Goal: Information Seeking & Learning: Check status

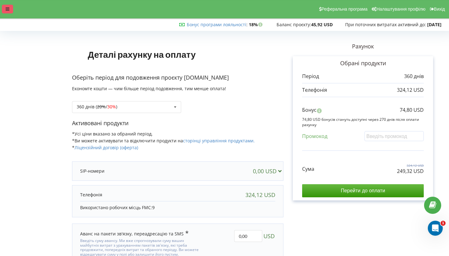
click at [7, 7] on icon at bounding box center [8, 9] width 4 height 4
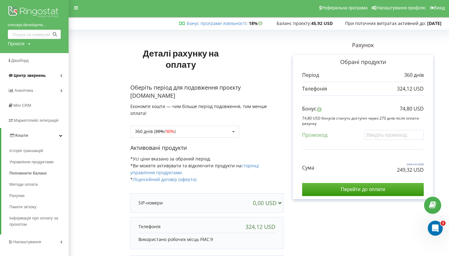
click at [35, 74] on span "Центр звернень" at bounding box center [30, 75] width 32 height 5
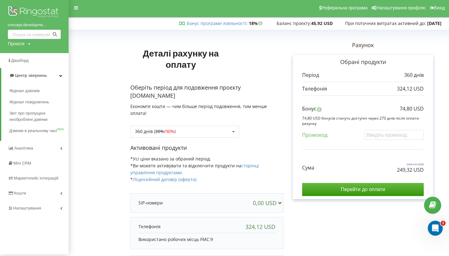
scroll to position [8, 0]
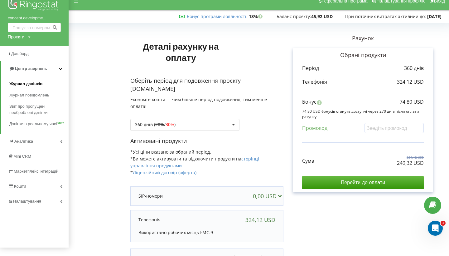
click at [34, 81] on span "Журнал дзвінків" at bounding box center [25, 84] width 33 height 6
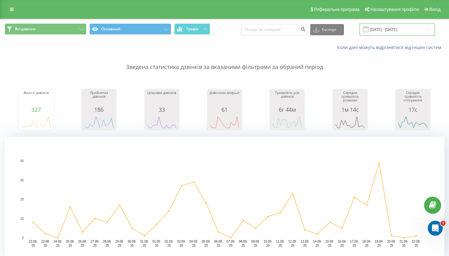
drag, startPoint x: 385, startPoint y: 38, endPoint x: 381, endPoint y: 41, distance: 5.6
click at [385, 36] on input "[DATE] - [DATE]" at bounding box center [398, 29] width 76 height 12
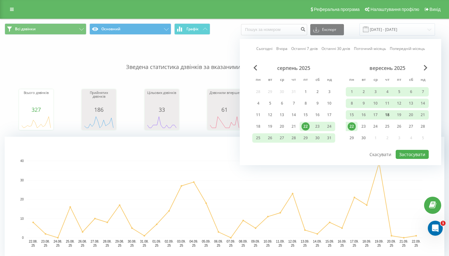
drag, startPoint x: 349, startPoint y: 120, endPoint x: 384, endPoint y: 123, distance: 35.1
click at [349, 119] on div "15" at bounding box center [352, 115] width 8 height 8
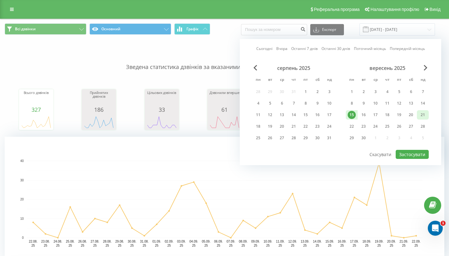
click at [427, 120] on div "21" at bounding box center [423, 114] width 12 height 9
click at [417, 159] on button "Застосувати" at bounding box center [412, 154] width 33 height 9
type input "[DATE] - [DATE]"
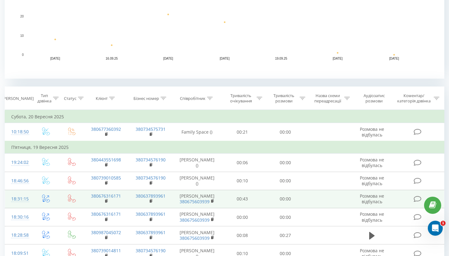
scroll to position [198, 0]
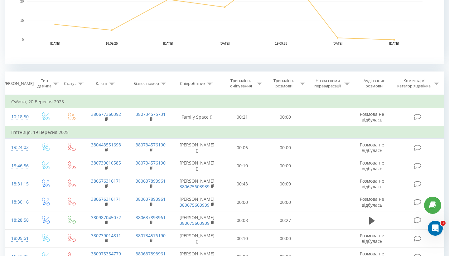
click at [53, 85] on icon at bounding box center [56, 83] width 6 height 3
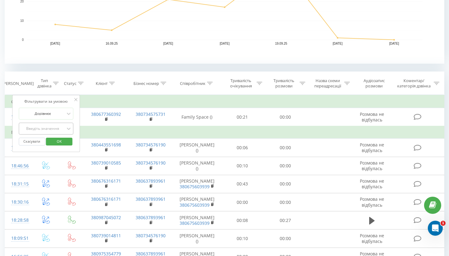
click at [53, 131] on div "Введіть значення" at bounding box center [43, 128] width 44 height 5
click at [86, 86] on div "Клієнт" at bounding box center [106, 83] width 45 height 5
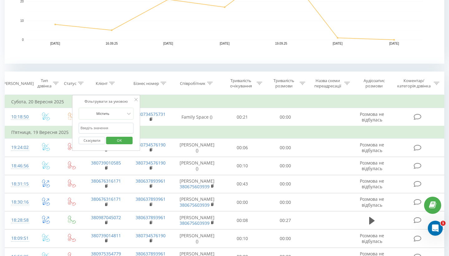
click at [92, 134] on input "text" at bounding box center [106, 128] width 55 height 11
click at [81, 85] on icon at bounding box center [81, 83] width 6 height 3
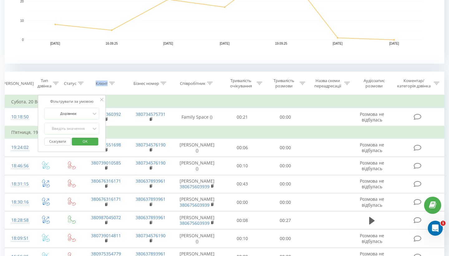
click at [81, 85] on icon at bounding box center [81, 83] width 6 height 3
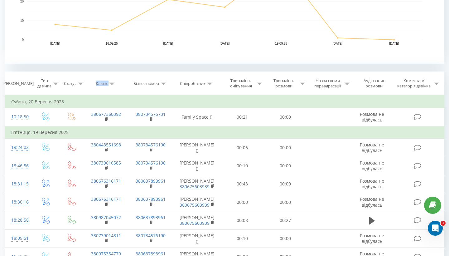
click at [81, 85] on icon at bounding box center [81, 83] width 6 height 3
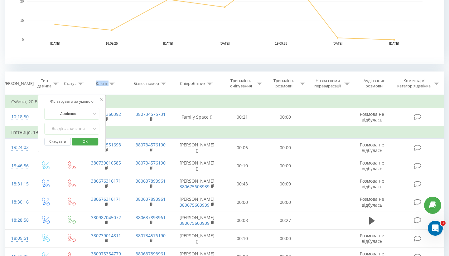
click at [81, 85] on icon at bounding box center [81, 83] width 6 height 3
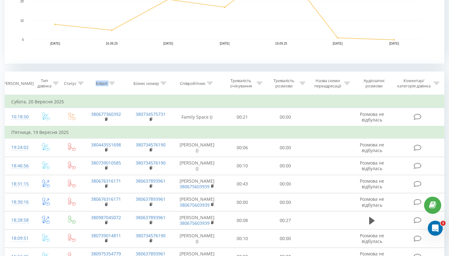
click at [81, 85] on icon at bounding box center [81, 83] width 6 height 3
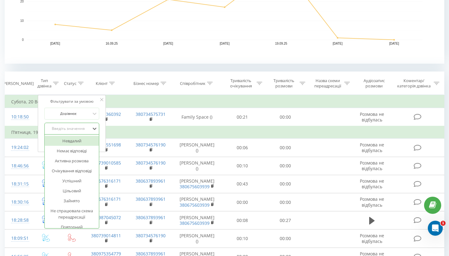
click at [79, 131] on div "Введіть значення" at bounding box center [68, 128] width 44 height 5
click at [65, 186] on div "Успішний" at bounding box center [72, 181] width 54 height 10
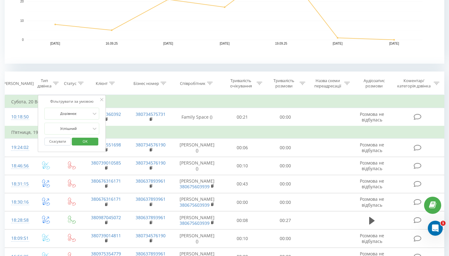
click at [84, 144] on span "OK" at bounding box center [84, 141] width 17 height 10
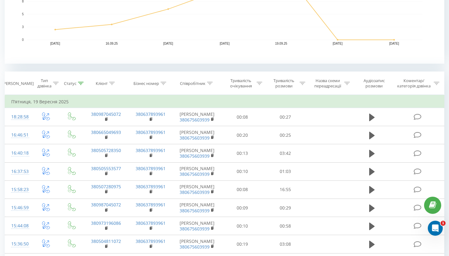
click at [210, 85] on icon at bounding box center [210, 83] width 6 height 3
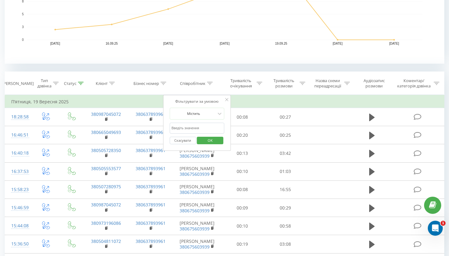
click at [203, 134] on input "text" at bounding box center [197, 128] width 55 height 11
type input "k"
click at [214, 145] on span "OK" at bounding box center [210, 140] width 17 height 10
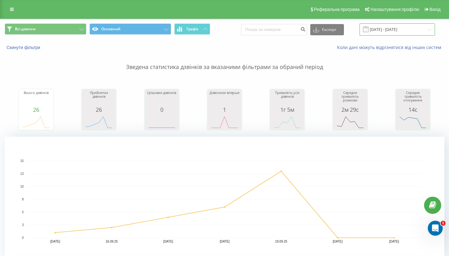
click at [398, 36] on input "[DATE] - [DATE]" at bounding box center [398, 29] width 76 height 12
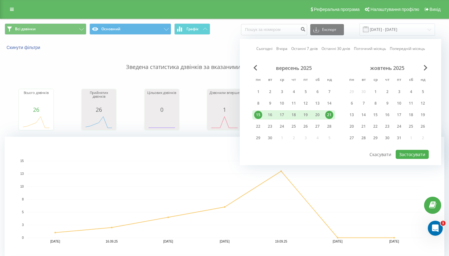
drag, startPoint x: 140, startPoint y: 62, endPoint x: 142, endPoint y: 120, distance: 57.5
click at [140, 62] on p "Зведена статистика дзвінків за вказаними фільтрами за обраний період" at bounding box center [225, 61] width 440 height 21
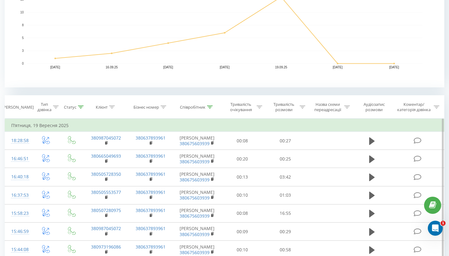
scroll to position [176, 0]
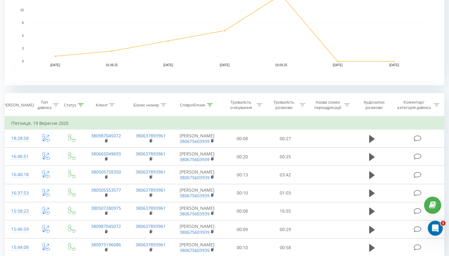
click at [80, 106] on icon at bounding box center [81, 104] width 6 height 3
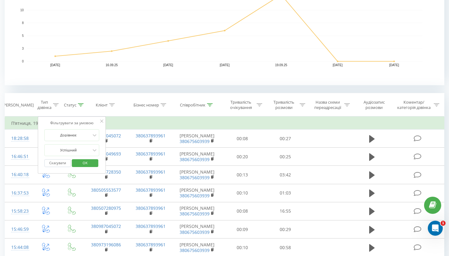
drag, startPoint x: 85, startPoint y: 170, endPoint x: 116, endPoint y: 142, distance: 41.6
click at [85, 168] on span "OK" at bounding box center [84, 163] width 17 height 10
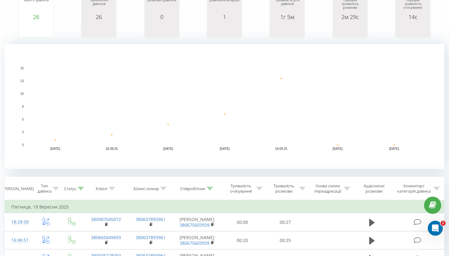
scroll to position [139, 0]
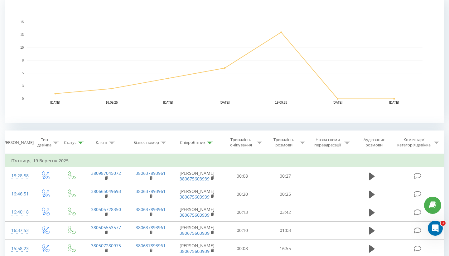
click at [53, 148] on div "Тип дзвінка" at bounding box center [47, 142] width 21 height 11
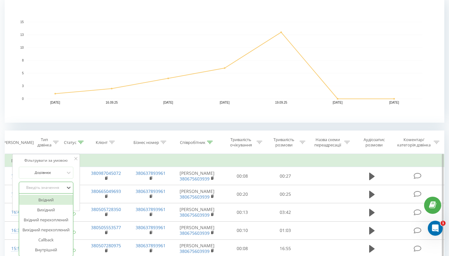
scroll to position [143, 0]
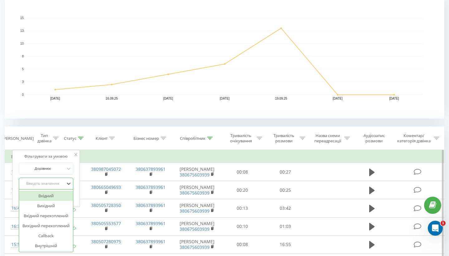
click at [44, 188] on div "Введіть значення" at bounding box center [43, 183] width 46 height 9
click at [42, 211] on div "Вихідний" at bounding box center [46, 206] width 54 height 10
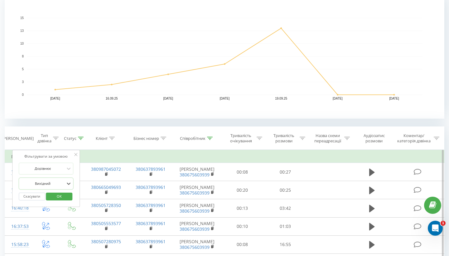
click at [44, 185] on div "Вихідний" at bounding box center [43, 183] width 44 height 3
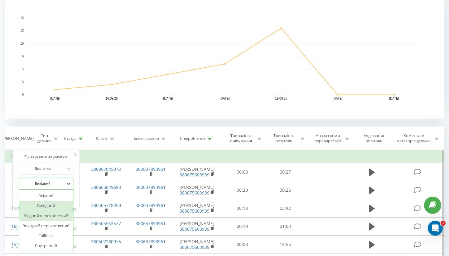
click at [34, 221] on div "Вхідний перехоплений" at bounding box center [46, 216] width 54 height 10
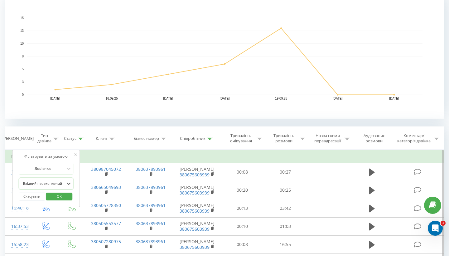
click at [62, 201] on span "OK" at bounding box center [59, 196] width 17 height 10
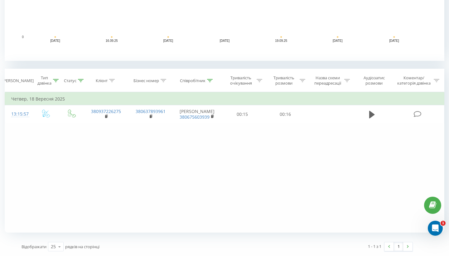
scroll to position [206, 0]
click at [56, 80] on icon at bounding box center [56, 80] width 6 height 3
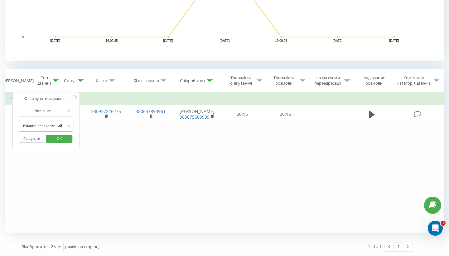
click at [44, 129] on div at bounding box center [43, 126] width 44 height 6
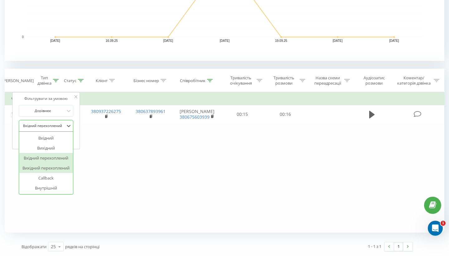
click at [34, 167] on div "Вихідний перехоплений" at bounding box center [46, 168] width 54 height 10
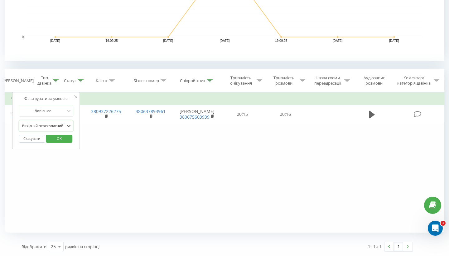
click at [56, 139] on span "OK" at bounding box center [59, 139] width 17 height 10
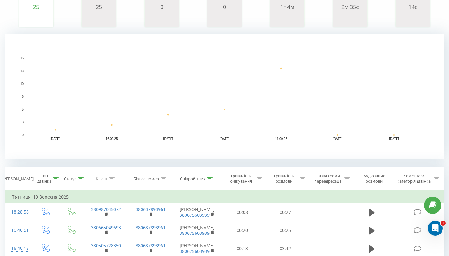
scroll to position [110, 0]
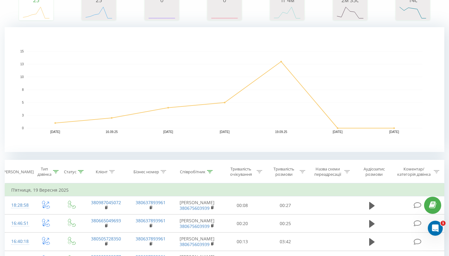
drag, startPoint x: 54, startPoint y: 177, endPoint x: 52, endPoint y: 192, distance: 15.0
click at [54, 173] on icon at bounding box center [56, 171] width 6 height 3
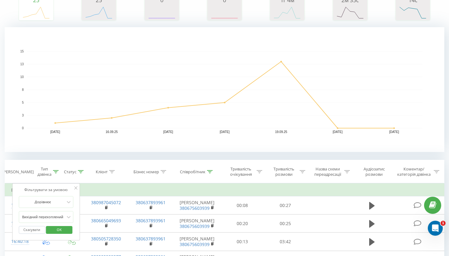
drag, startPoint x: 25, startPoint y: 235, endPoint x: 68, endPoint y: 217, distance: 46.5
click at [25, 234] on button "Скасувати" at bounding box center [32, 230] width 27 height 8
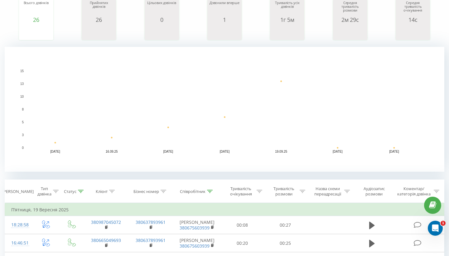
scroll to position [239, 0]
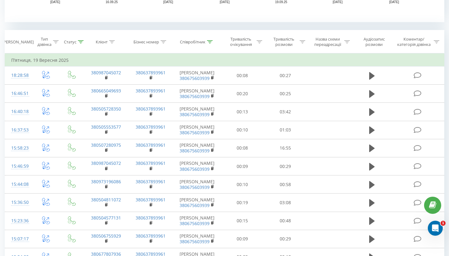
click at [210, 45] on div at bounding box center [210, 41] width 6 height 5
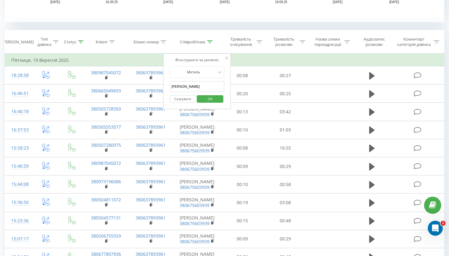
drag, startPoint x: 194, startPoint y: 90, endPoint x: 192, endPoint y: 92, distance: 3.3
click at [192, 92] on input "[PERSON_NAME]" at bounding box center [197, 86] width 55 height 11
click at [211, 100] on div "Скасувати OK" at bounding box center [197, 99] width 55 height 14
click at [211, 103] on span "OK" at bounding box center [210, 99] width 17 height 10
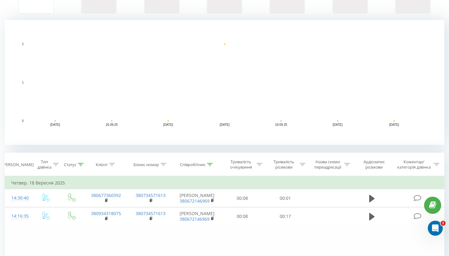
scroll to position [152, 0]
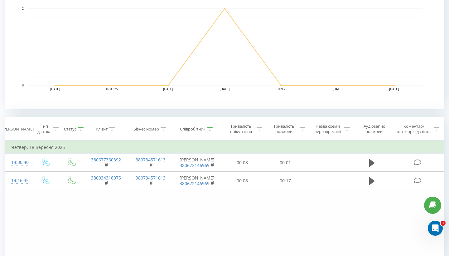
click at [79, 132] on div at bounding box center [81, 128] width 6 height 5
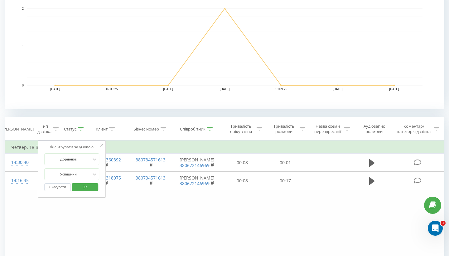
click at [57, 130] on icon at bounding box center [56, 128] width 6 height 3
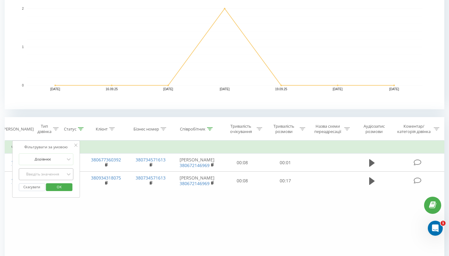
click at [40, 179] on div "Введіть значення" at bounding box center [43, 173] width 46 height 9
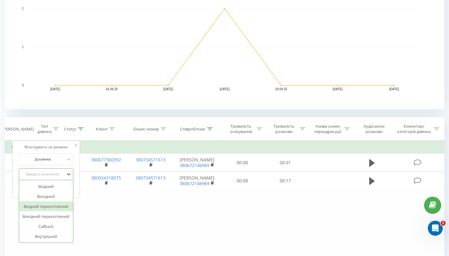
drag, startPoint x: 37, startPoint y: 210, endPoint x: 60, endPoint y: 199, distance: 26.1
click at [37, 210] on div "Вхідний перехоплений" at bounding box center [46, 206] width 54 height 10
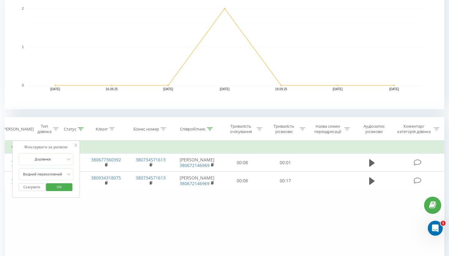
click at [65, 192] on span "OK" at bounding box center [59, 187] width 17 height 10
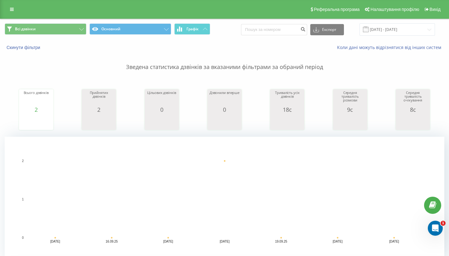
scroll to position [156, 0]
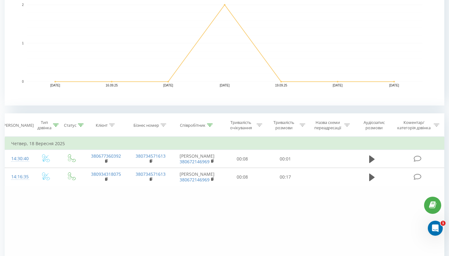
click at [209, 127] on icon at bounding box center [210, 125] width 6 height 3
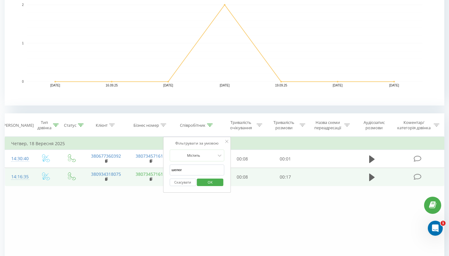
drag, startPoint x: 183, startPoint y: 176, endPoint x: 155, endPoint y: 178, distance: 27.8
click at [155, 178] on table "Фільтрувати за умовою Дорівнює Вхідний перехоплений Скасувати OK Фільтрувати за…" at bounding box center [225, 162] width 440 height 50
type input "ш"
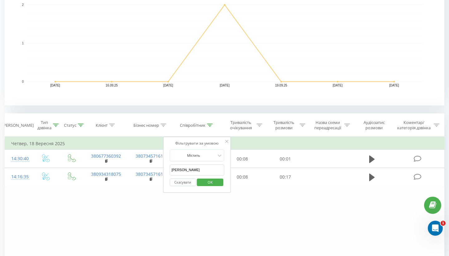
type input "[PERSON_NAME]"
click at [212, 187] on span "OK" at bounding box center [210, 182] width 17 height 10
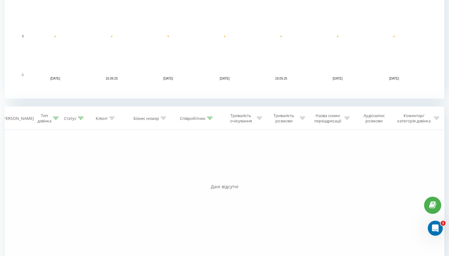
scroll to position [163, 0]
click at [54, 120] on icon at bounding box center [56, 118] width 6 height 3
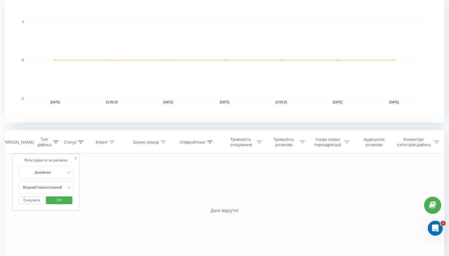
click at [28, 196] on button "Скасувати" at bounding box center [32, 200] width 27 height 8
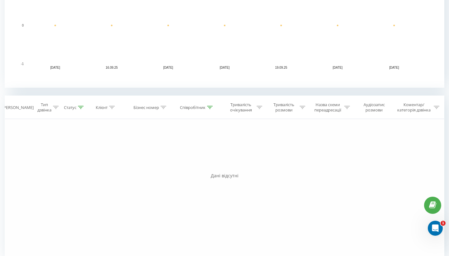
scroll to position [193, 0]
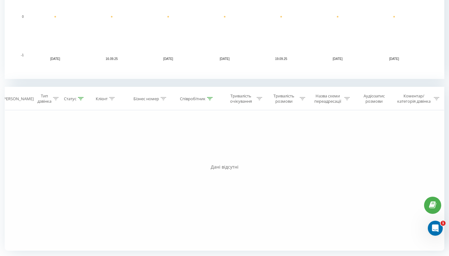
click at [209, 97] on icon at bounding box center [210, 98] width 6 height 3
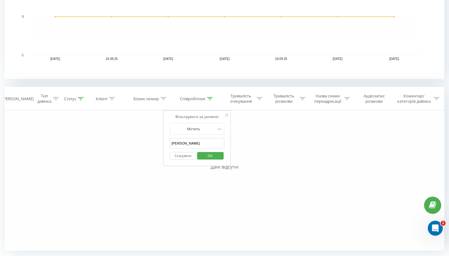
scroll to position [22, 0]
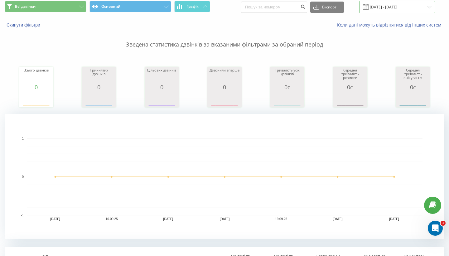
click at [398, 13] on input "[DATE] - [DATE]" at bounding box center [398, 7] width 76 height 12
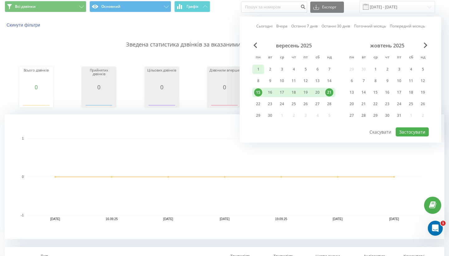
click at [261, 73] on div "1" at bounding box center [258, 69] width 8 height 8
click at [329, 73] on div "7" at bounding box center [330, 69] width 8 height 8
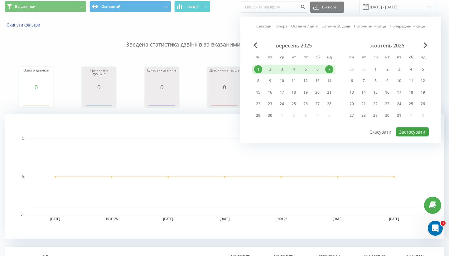
click at [416, 136] on button "Застосувати" at bounding box center [412, 131] width 33 height 9
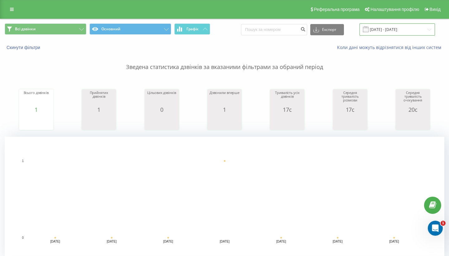
click at [393, 36] on input "[DATE] - [DATE]" at bounding box center [398, 29] width 76 height 12
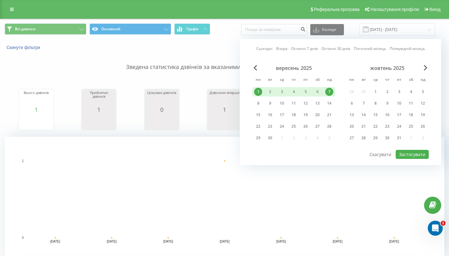
click at [249, 119] on div "Сьогодні Вчора Останні 7 днів Останні 30 днів Поточний місяць Попередній місяць…" at bounding box center [341, 102] width 202 height 126
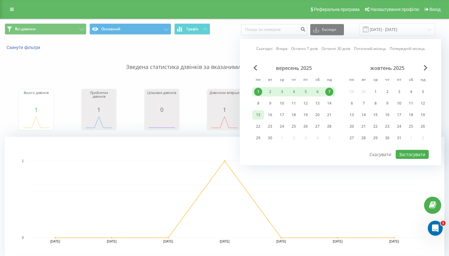
click at [255, 119] on div "15" at bounding box center [258, 115] width 8 height 8
drag, startPoint x: 330, startPoint y: 120, endPoint x: 363, endPoint y: 145, distance: 42.1
click at [330, 119] on div "21" at bounding box center [330, 115] width 8 height 8
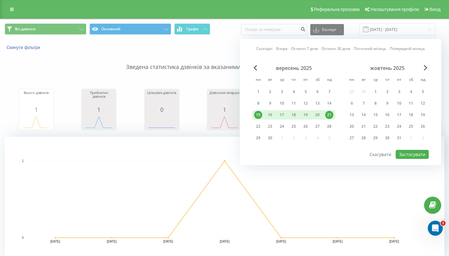
click at [408, 159] on button "Застосувати" at bounding box center [412, 154] width 33 height 9
type input "[DATE] - [DATE]"
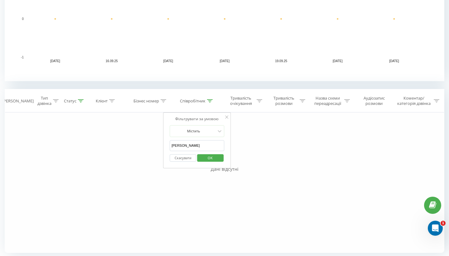
scroll to position [190, 0]
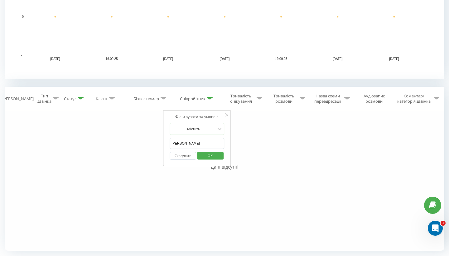
drag, startPoint x: 193, startPoint y: 143, endPoint x: 168, endPoint y: 141, distance: 25.4
click at [168, 141] on div "Фільтрувати за умовою Містить [PERSON_NAME] Скасувати OK" at bounding box center [197, 138] width 68 height 56
click at [211, 152] on span "OK" at bounding box center [210, 156] width 17 height 10
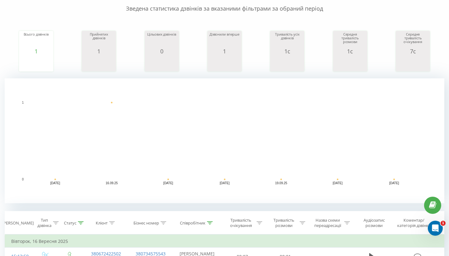
scroll to position [117, 0]
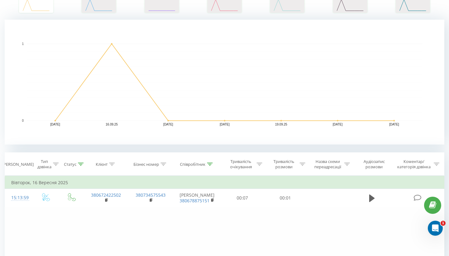
click at [58, 167] on div at bounding box center [56, 164] width 6 height 5
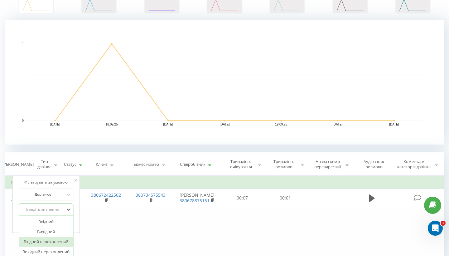
scroll to position [143, 0]
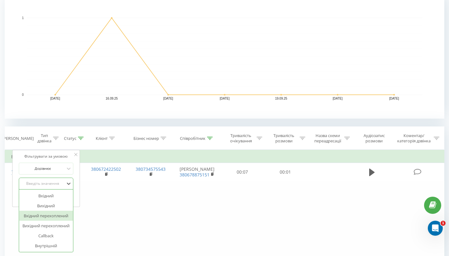
click at [47, 189] on div "Вхідний перехоплений, 3 of 6. 6 results available. Use Up and Down to choose op…" at bounding box center [46, 184] width 55 height 12
click at [43, 231] on div "Вихідний перехоплений" at bounding box center [46, 226] width 54 height 10
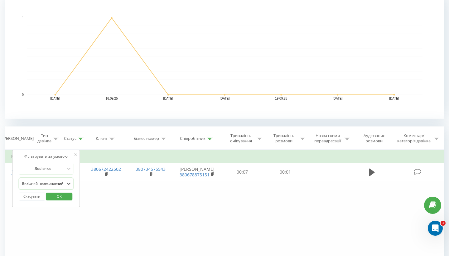
click at [62, 201] on span "OK" at bounding box center [59, 196] width 17 height 10
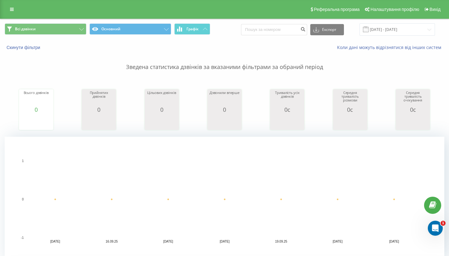
scroll to position [193, 0]
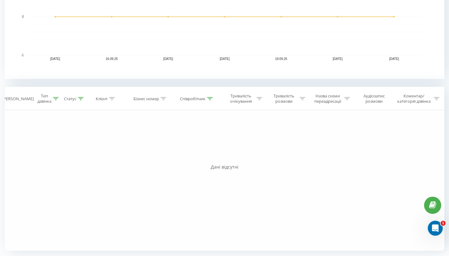
click at [58, 97] on icon at bounding box center [56, 98] width 6 height 3
drag, startPoint x: 45, startPoint y: 141, endPoint x: 43, endPoint y: 145, distance: 3.9
click at [45, 142] on div "Вихідний перехоплений" at bounding box center [43, 143] width 44 height 3
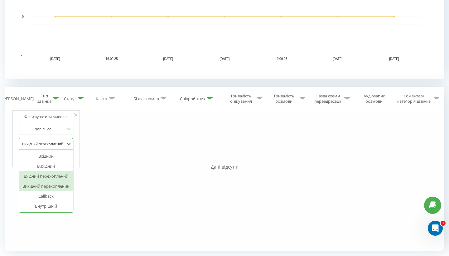
click at [35, 171] on div "Вхідний перехоплений" at bounding box center [46, 176] width 54 height 10
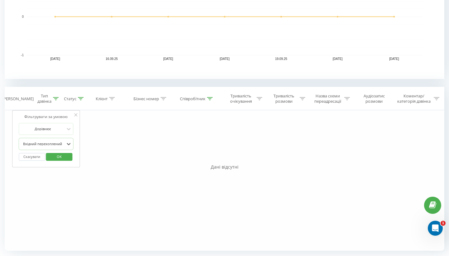
click at [58, 152] on span "OK" at bounding box center [59, 157] width 17 height 10
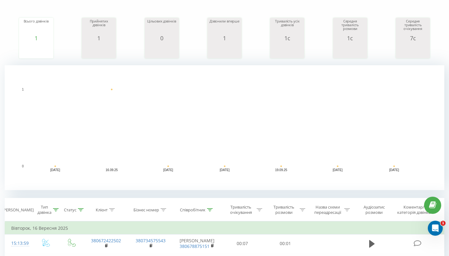
scroll to position [143, 0]
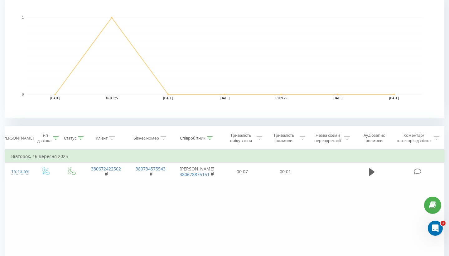
click at [210, 140] on icon at bounding box center [210, 137] width 6 height 3
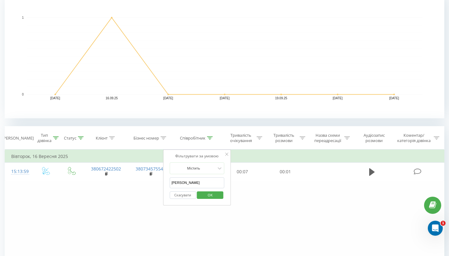
drag, startPoint x: 189, startPoint y: 194, endPoint x: 168, endPoint y: 189, distance: 21.1
click at [168, 189] on div "Фільтрувати за умовою Містить [PERSON_NAME] Скасувати OK" at bounding box center [197, 178] width 68 height 56
click at [213, 200] on span "OK" at bounding box center [210, 195] width 17 height 10
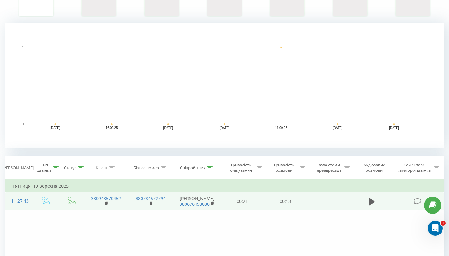
scroll to position [128, 0]
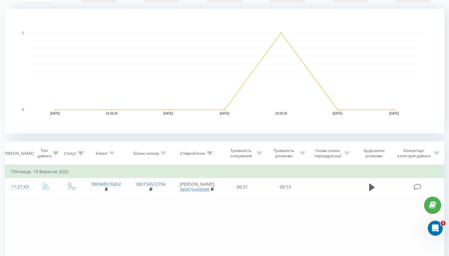
click at [55, 155] on icon at bounding box center [56, 153] width 6 height 3
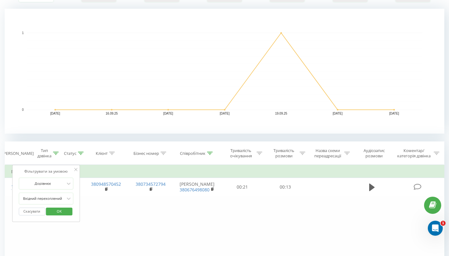
click at [62, 216] on span "OK" at bounding box center [59, 211] width 17 height 10
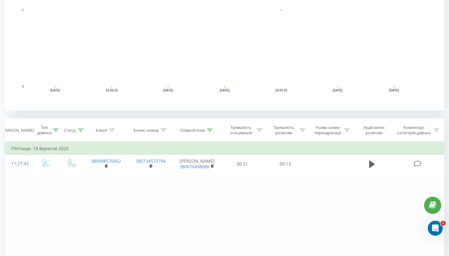
scroll to position [151, 0]
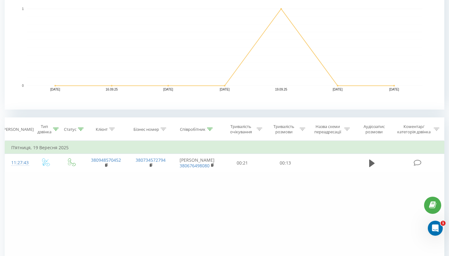
click at [55, 132] on div at bounding box center [56, 129] width 6 height 5
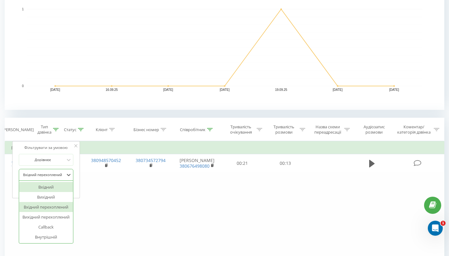
click at [40, 176] on div "Вхідний перехоплений" at bounding box center [43, 174] width 44 height 3
click at [29, 222] on div "Вихідний перехоплений" at bounding box center [46, 218] width 54 height 10
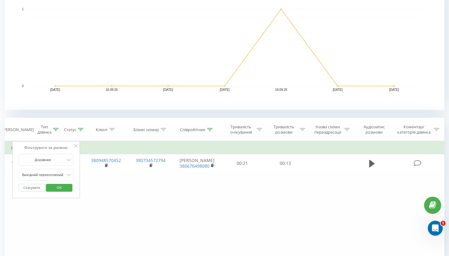
click at [64, 189] on div "Скасувати OK" at bounding box center [46, 188] width 55 height 14
click at [63, 191] on span "OK" at bounding box center [59, 186] width 17 height 10
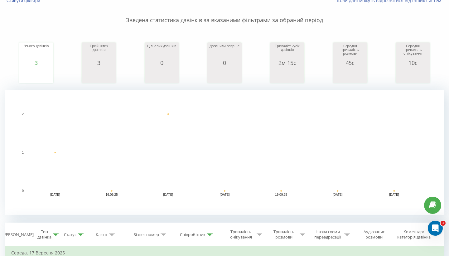
scroll to position [125, 0]
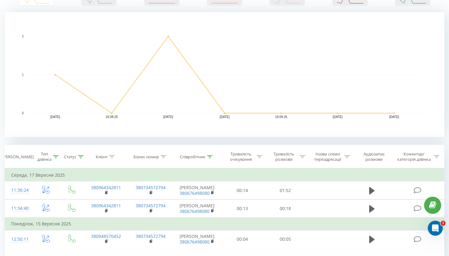
click at [54, 158] on icon at bounding box center [56, 156] width 6 height 3
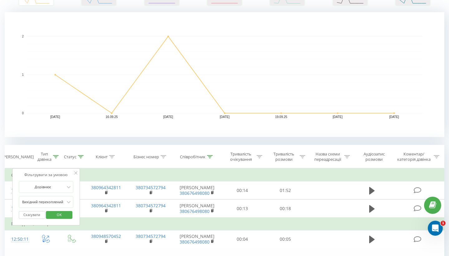
click at [29, 219] on button "Скасувати" at bounding box center [32, 215] width 27 height 8
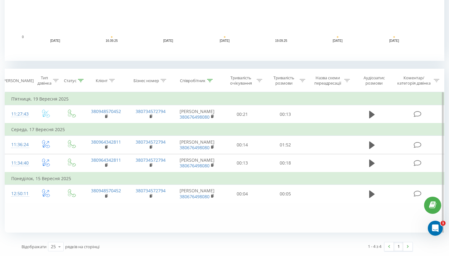
scroll to position [218, 0]
drag, startPoint x: 208, startPoint y: 69, endPoint x: 203, endPoint y: 96, distance: 27.0
click at [208, 79] on icon at bounding box center [210, 80] width 6 height 3
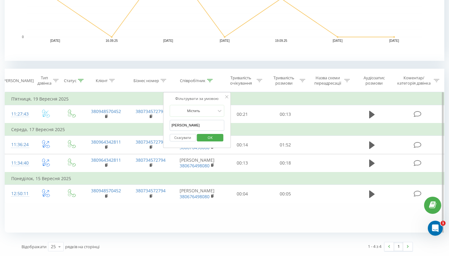
drag, startPoint x: 195, startPoint y: 114, endPoint x: 167, endPoint y: 114, distance: 28.4
click at [167, 114] on div "Фільтрувати за умовою Містить [PERSON_NAME] Скасувати OK" at bounding box center [197, 120] width 68 height 56
type input "адміністратор"
click at [205, 133] on span "OK" at bounding box center [210, 138] width 17 height 10
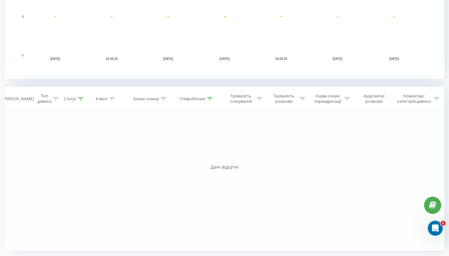
scroll to position [193, 0]
click at [79, 97] on icon at bounding box center [81, 98] width 6 height 3
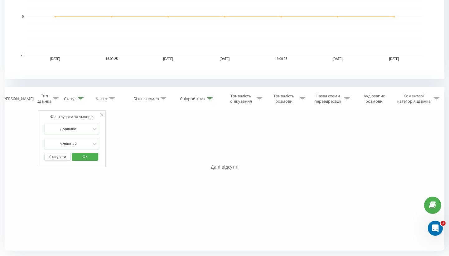
click at [148, 140] on div "Фільтрувати за умовою Дорівнює Введіть значення Скасувати OK Фільтрувати за умо…" at bounding box center [225, 180] width 440 height 140
click at [87, 153] on span "OK" at bounding box center [84, 157] width 17 height 10
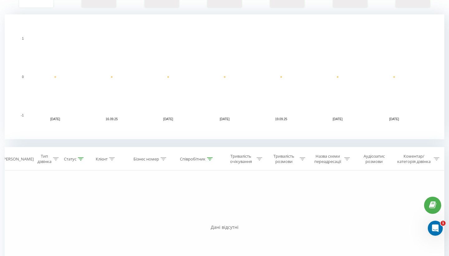
click at [211, 160] on icon at bounding box center [210, 158] width 6 height 3
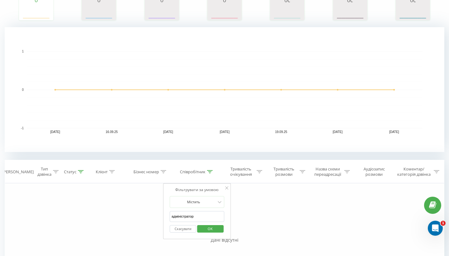
click at [209, 233] on span "OK" at bounding box center [210, 229] width 17 height 10
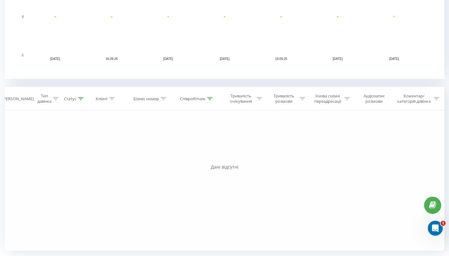
drag, startPoint x: 208, startPoint y: 92, endPoint x: 227, endPoint y: 109, distance: 25.5
click at [208, 96] on div at bounding box center [210, 98] width 6 height 5
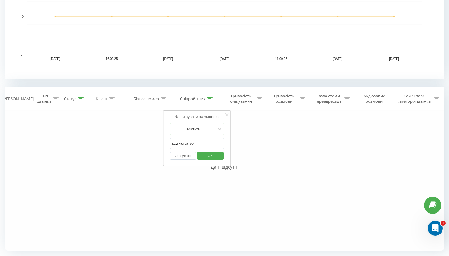
click at [269, 139] on div "Фільтрувати за умовою Дорівнює Введіть значення Скасувати OK Фільтрувати за умо…" at bounding box center [225, 180] width 440 height 140
click at [204, 151] on span "OK" at bounding box center [210, 156] width 17 height 10
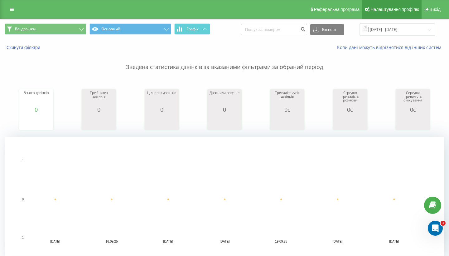
scroll to position [0, 0]
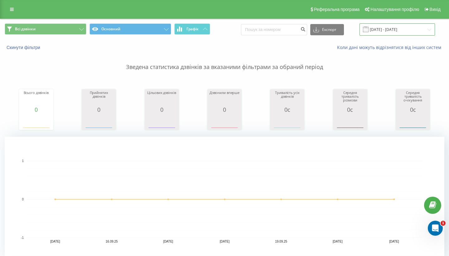
click at [398, 32] on input "[DATE] - [DATE]" at bounding box center [398, 29] width 76 height 12
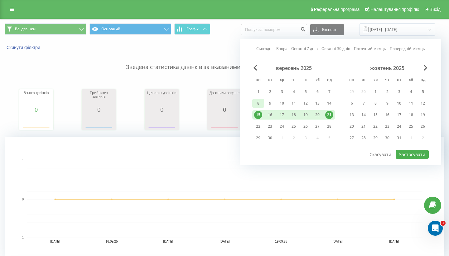
click at [257, 107] on div "8" at bounding box center [258, 103] width 8 height 8
drag, startPoint x: 333, startPoint y: 111, endPoint x: 402, endPoint y: 155, distance: 82.2
click at [333, 107] on div "14" at bounding box center [330, 103] width 8 height 8
click at [423, 159] on button "Застосувати" at bounding box center [412, 154] width 33 height 9
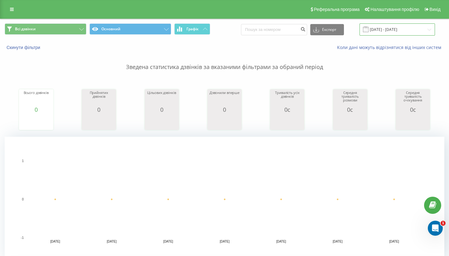
click at [393, 36] on input "[DATE] - [DATE]" at bounding box center [398, 29] width 76 height 12
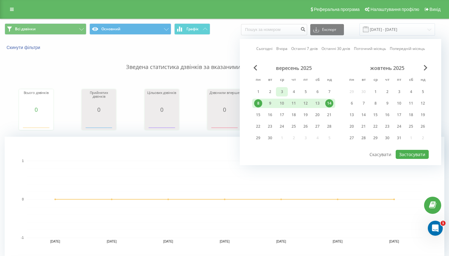
click at [262, 96] on div "1" at bounding box center [259, 91] width 12 height 9
drag, startPoint x: 331, startPoint y: 97, endPoint x: 337, endPoint y: 101, distance: 7.7
click at [331, 96] on div "7" at bounding box center [330, 92] width 8 height 8
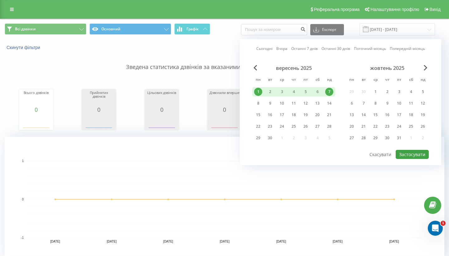
click at [412, 159] on button "Застосувати" at bounding box center [412, 154] width 33 height 9
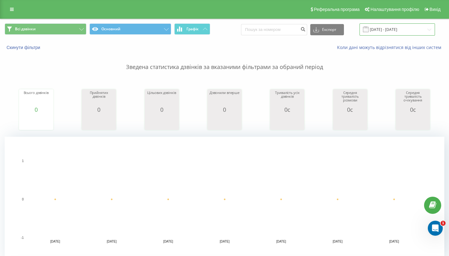
click at [387, 36] on input "[DATE] - [DATE]" at bounding box center [398, 29] width 76 height 12
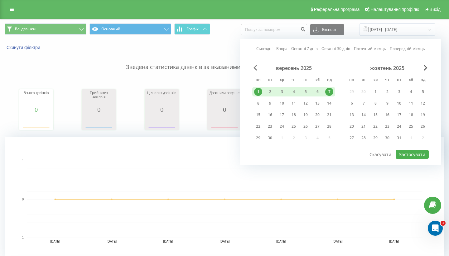
click at [254, 71] on span "Previous Month" at bounding box center [256, 68] width 4 height 6
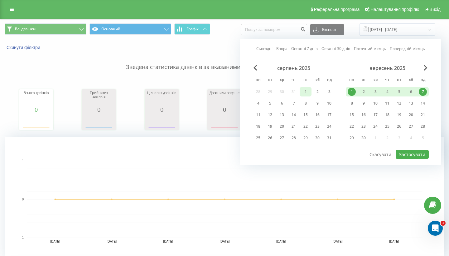
click at [302, 96] on div "1" at bounding box center [306, 92] width 8 height 8
click at [326, 142] on div "31" at bounding box center [330, 138] width 8 height 8
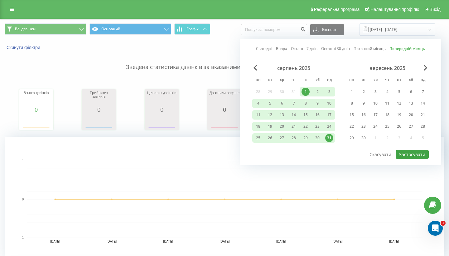
click at [420, 155] on button "Застосувати" at bounding box center [412, 154] width 33 height 9
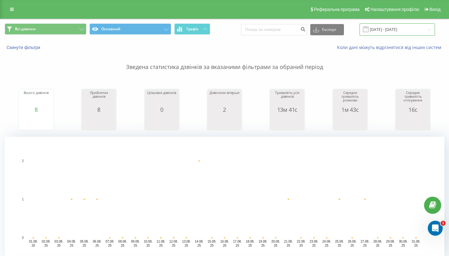
click at [409, 36] on input "[DATE] - [DATE]" at bounding box center [398, 29] width 76 height 12
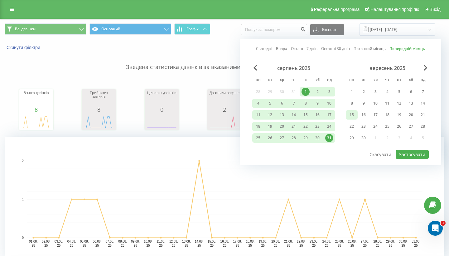
click at [353, 119] on div "15" at bounding box center [352, 115] width 8 height 8
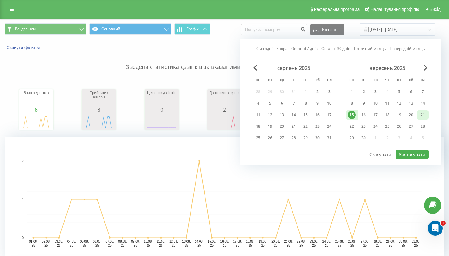
click at [420, 119] on div "21" at bounding box center [423, 115] width 8 height 8
drag, startPoint x: 416, startPoint y: 157, endPoint x: 404, endPoint y: 160, distance: 11.9
click at [416, 157] on button "Застосувати" at bounding box center [412, 154] width 33 height 9
type input "[DATE] - [DATE]"
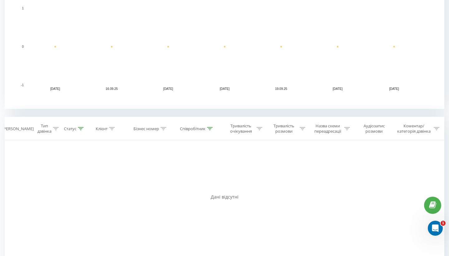
scroll to position [159, 0]
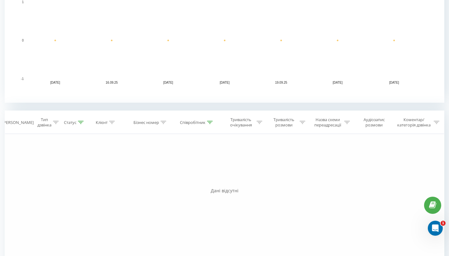
drag, startPoint x: 210, startPoint y: 129, endPoint x: 211, endPoint y: 133, distance: 4.7
click at [210, 124] on icon at bounding box center [210, 122] width 6 height 3
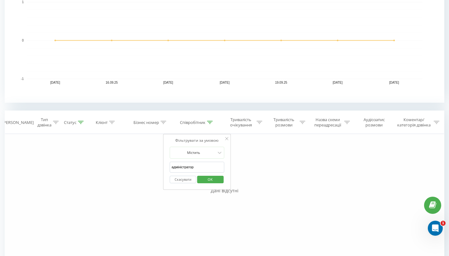
drag, startPoint x: 197, startPoint y: 174, endPoint x: 324, endPoint y: 16, distance: 202.0
click at [160, 174] on div "Фільтрувати за умовою Дорівнює Введіть значення Скасувати OK Фільтрувати за умо…" at bounding box center [225, 204] width 440 height 140
click at [190, 173] on input "адміністратор" at bounding box center [197, 167] width 55 height 11
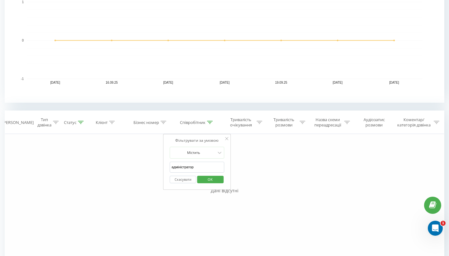
paste input "Family Space"
type input "Family Space"
click at [221, 184] on button "OK" at bounding box center [210, 180] width 27 height 8
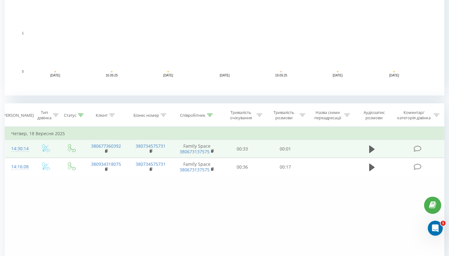
scroll to position [179, 0]
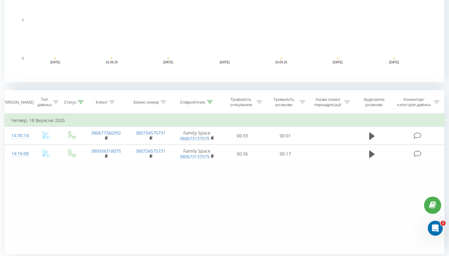
drag, startPoint x: 56, startPoint y: 109, endPoint x: 63, endPoint y: 111, distance: 7.0
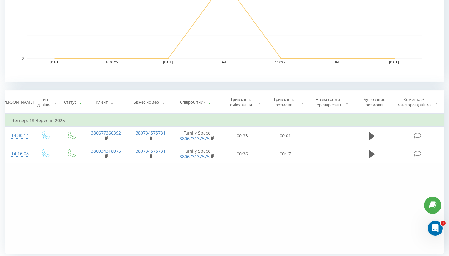
click at [56, 104] on icon at bounding box center [56, 102] width 6 height 3
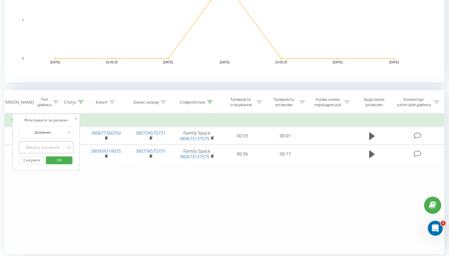
click at [54, 147] on form "Дорівнює Введіть значення Скасувати OK" at bounding box center [46, 146] width 55 height 41
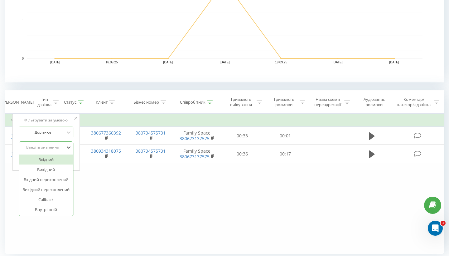
click at [51, 150] on div "Введіть значення" at bounding box center [43, 147] width 44 height 5
click at [38, 184] on div "Вхідний перехоплений" at bounding box center [46, 179] width 54 height 10
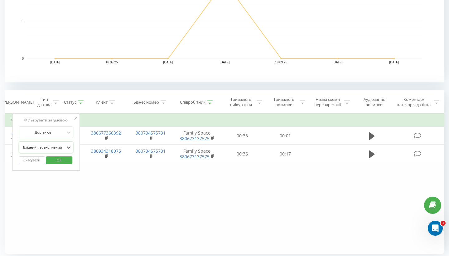
drag, startPoint x: 61, startPoint y: 175, endPoint x: 60, endPoint y: 170, distance: 4.7
click at [60, 171] on div "Фільтрувати за умовою Дорівнює option Вхідний перехоплений, selected. Вхідний п…" at bounding box center [46, 142] width 68 height 57
click at [60, 165] on span "OK" at bounding box center [59, 160] width 17 height 10
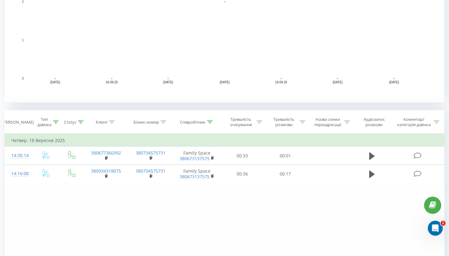
scroll to position [182, 0]
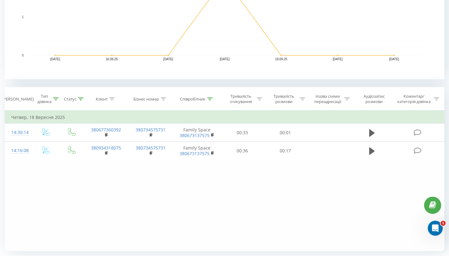
click at [54, 102] on div at bounding box center [56, 98] width 6 height 5
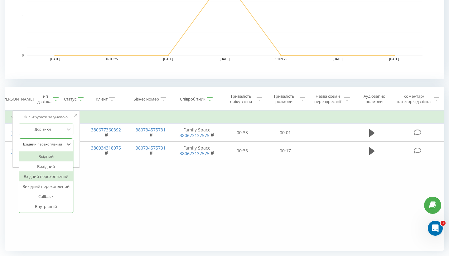
click at [42, 146] on div "Вхідний перехоплений" at bounding box center [43, 143] width 44 height 3
drag, startPoint x: 30, startPoint y: 192, endPoint x: 61, endPoint y: 169, distance: 38.4
click at [30, 191] on div "Вихідний перехоплений" at bounding box center [46, 186] width 54 height 10
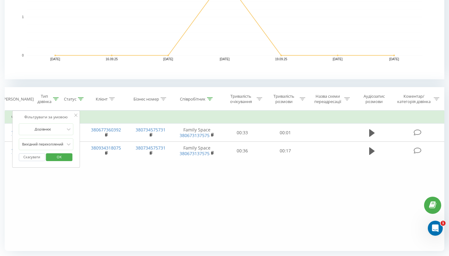
drag, startPoint x: 67, startPoint y: 161, endPoint x: 98, endPoint y: 155, distance: 31.5
click at [67, 161] on span "OK" at bounding box center [59, 157] width 17 height 10
